Goal: Task Accomplishment & Management: Use online tool/utility

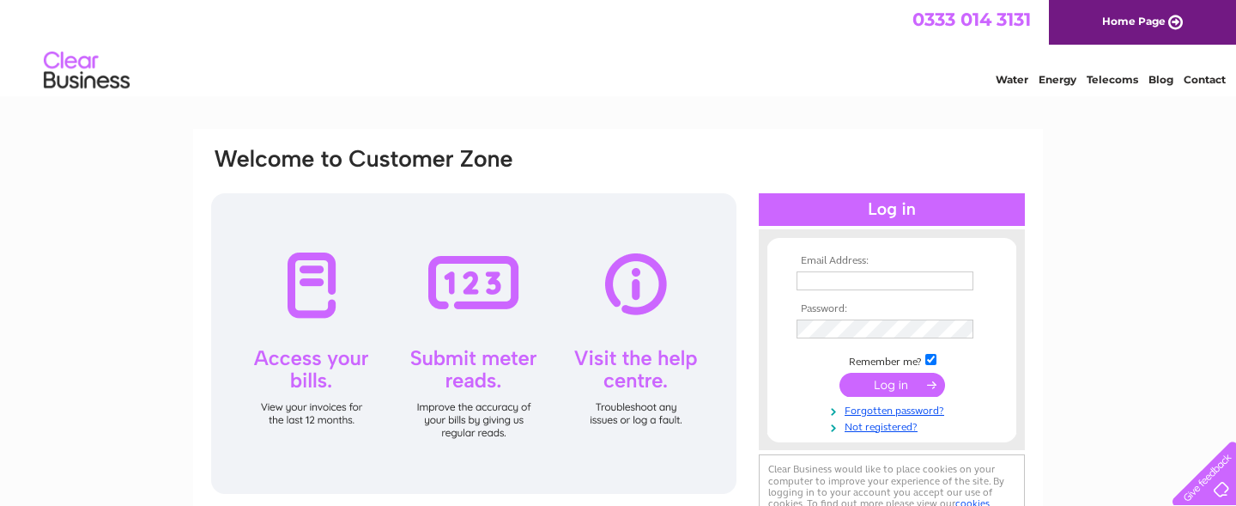
click at [814, 283] on input "text" at bounding box center [885, 280] width 177 height 19
type input "[EMAIL_ADDRESS][DOMAIN_NAME]"
click at [911, 396] on input "submit" at bounding box center [893, 386] width 106 height 24
click at [908, 383] on input "submit" at bounding box center [893, 385] width 106 height 24
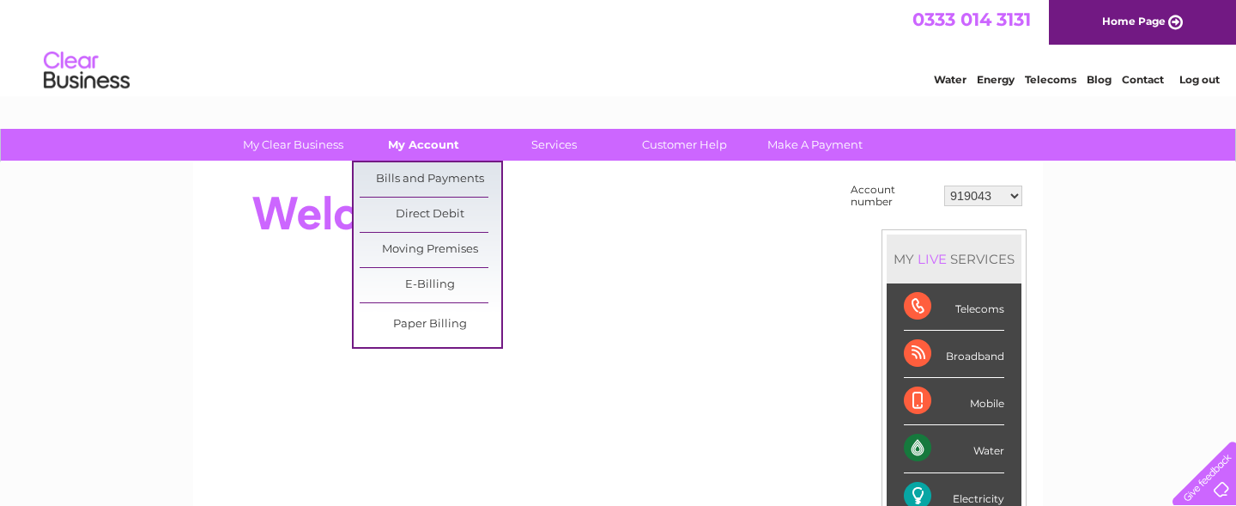
click at [402, 149] on link "My Account" at bounding box center [424, 145] width 142 height 32
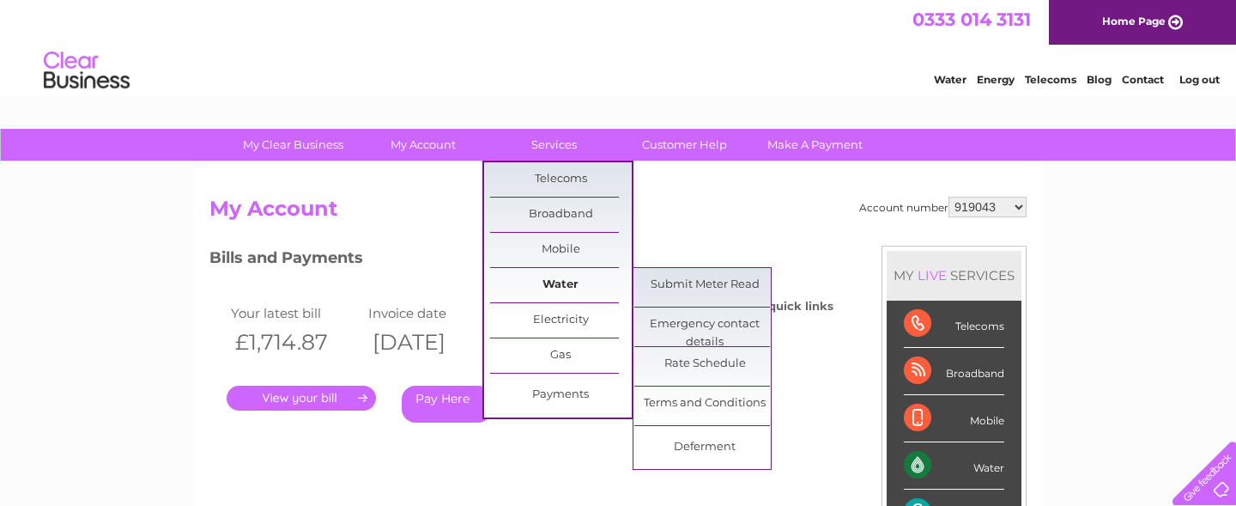
click at [569, 286] on link "Water" at bounding box center [561, 285] width 142 height 34
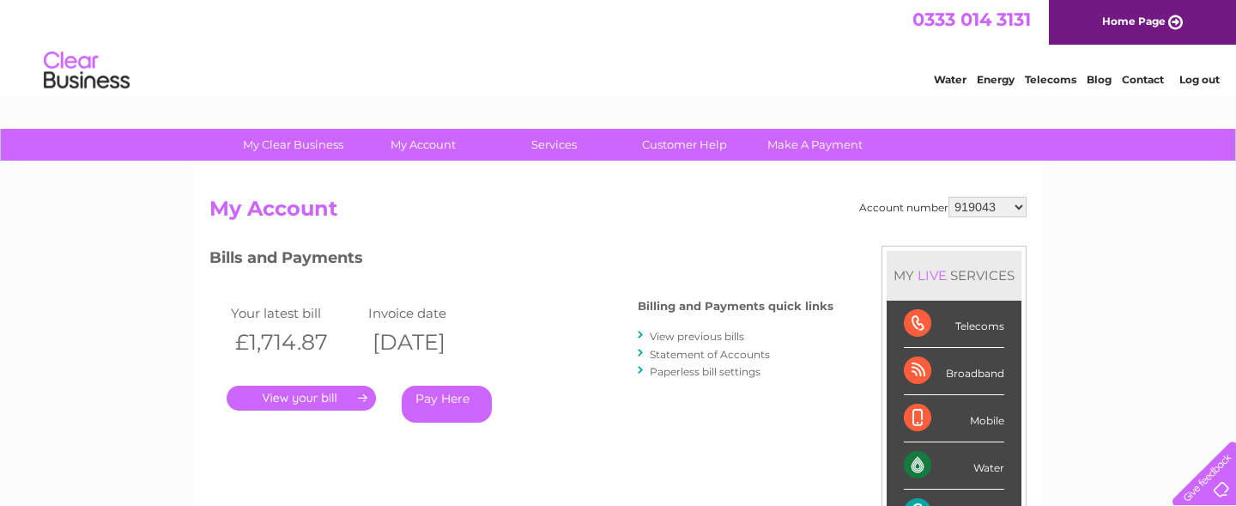
click at [651, 280] on div "Bills and Payments Billing and Payments quick links View previous bills Stateme…" at bounding box center [521, 347] width 624 height 202
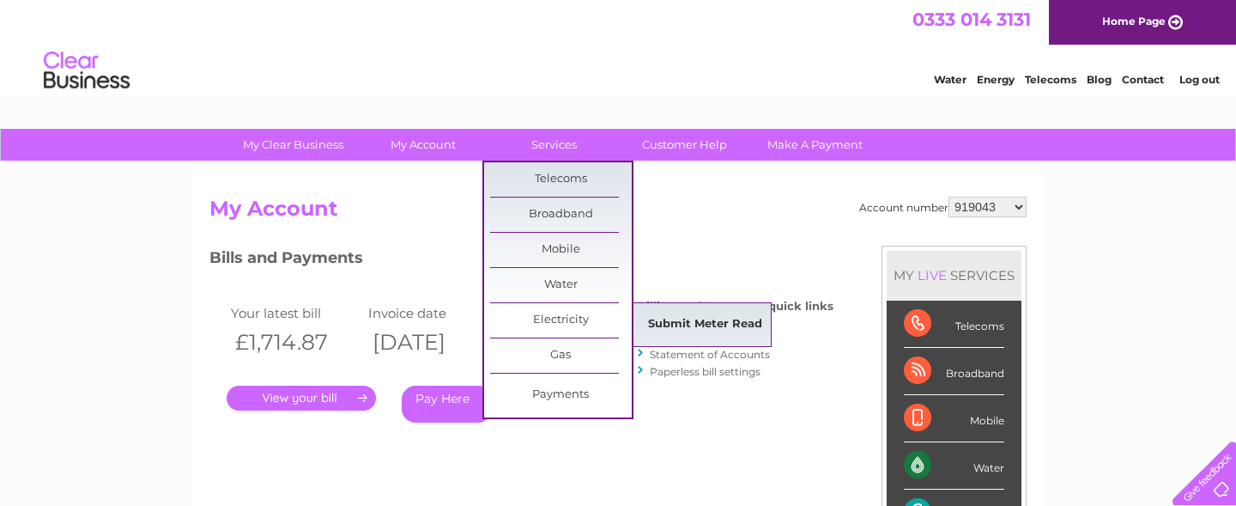
click at [686, 325] on link "Submit Meter Read" at bounding box center [705, 324] width 142 height 34
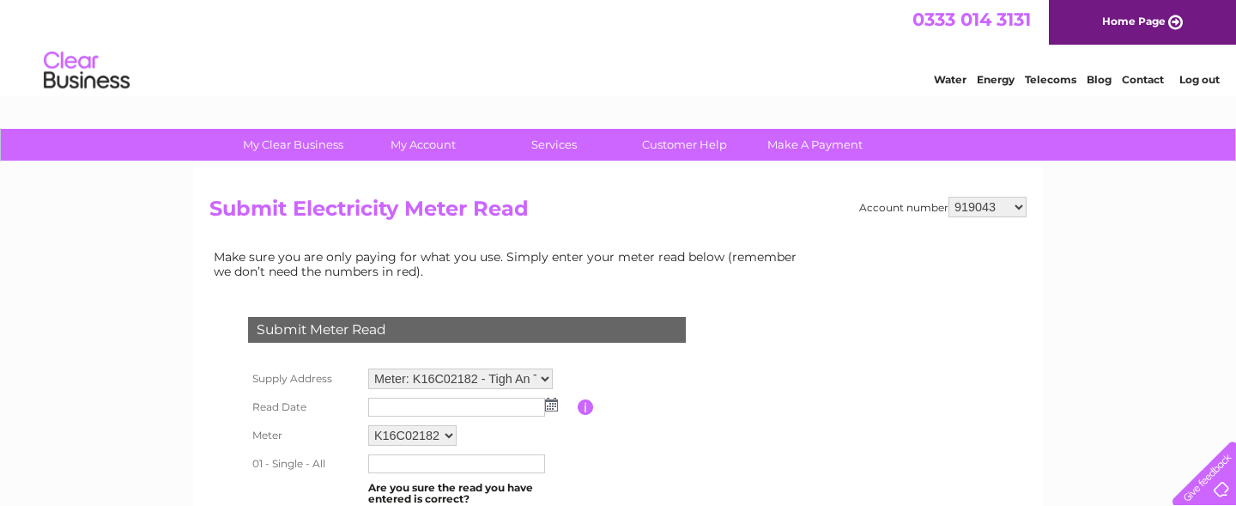
click at [717, 342] on div "Submit Meter Read Supply Address Meter: K16C02182 - Tigh An Truish, Clachan Sei…" at bounding box center [470, 452] width 522 height 304
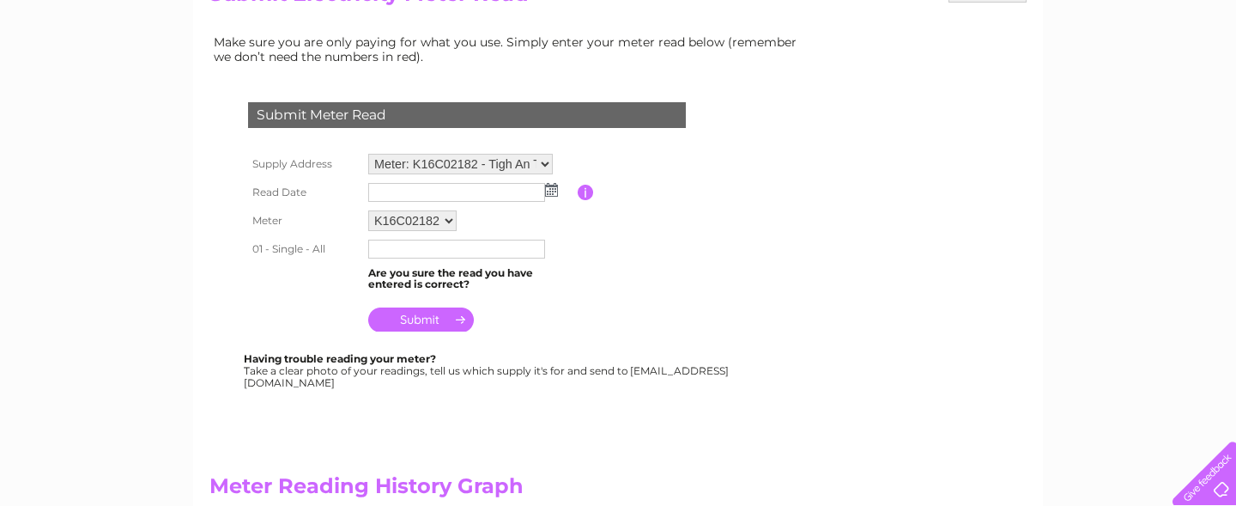
scroll to position [240, 0]
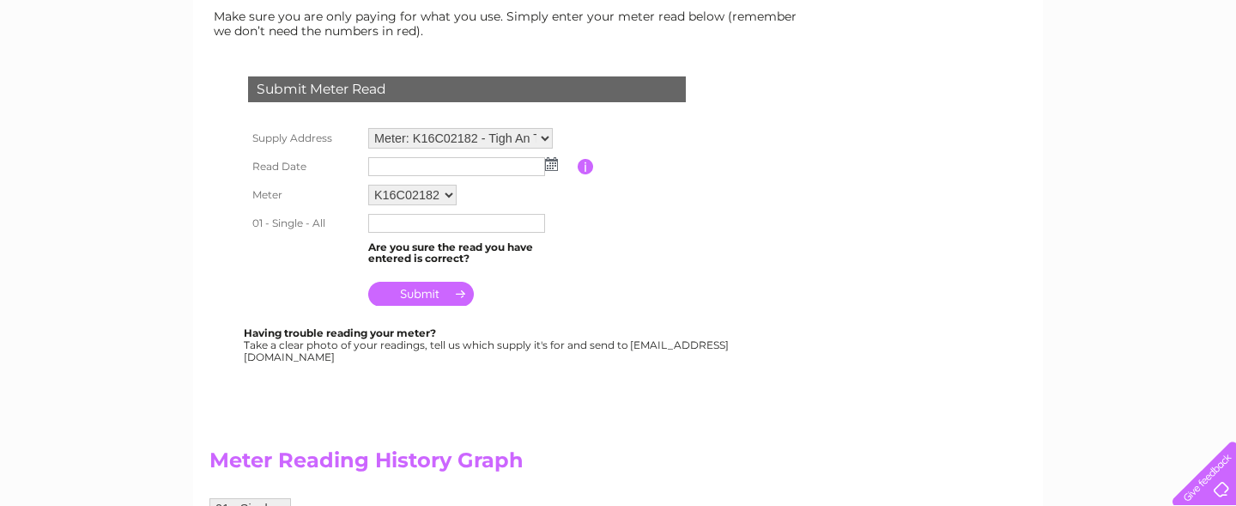
click at [549, 161] on img at bounding box center [551, 164] width 13 height 14
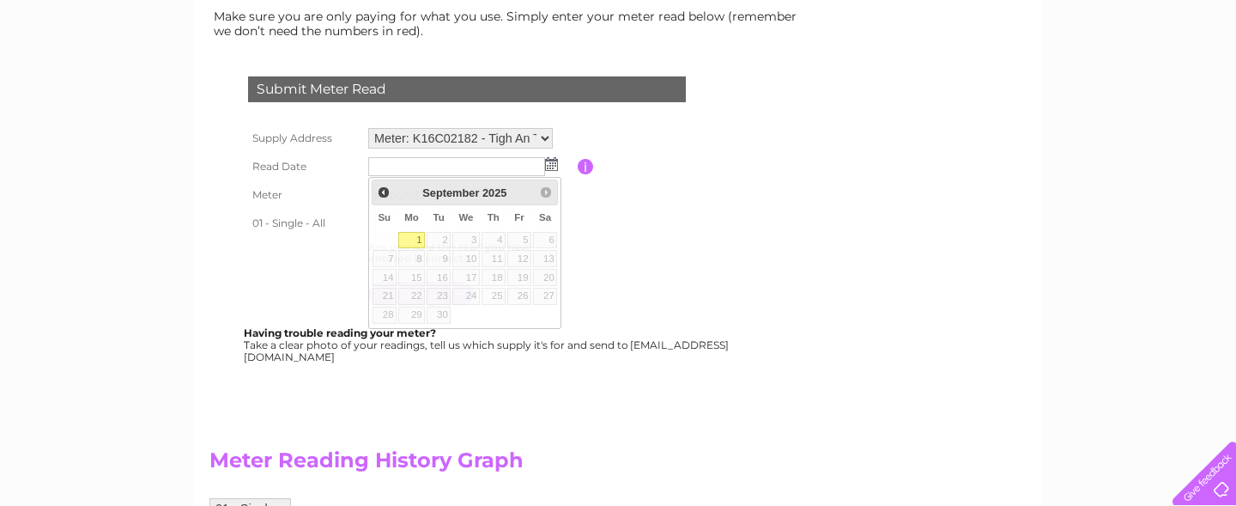
click at [677, 248] on table "Supply Address Meter: K16C02182 - Tigh An Truish, Clachan Seil, Oban, PA34 4QZ …" at bounding box center [488, 217] width 488 height 187
